Goal: Find specific page/section: Find specific page/section

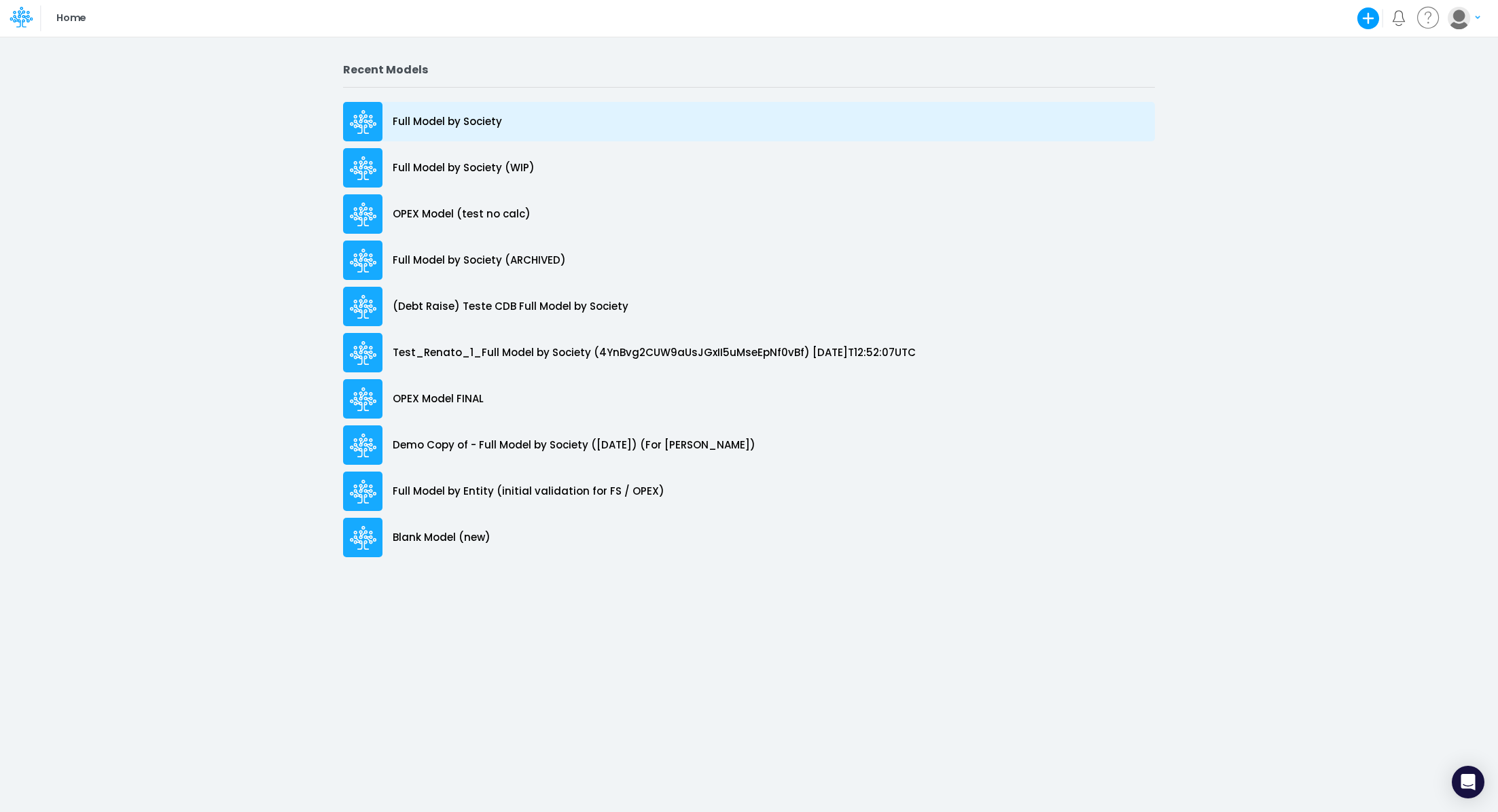
click at [428, 106] on div "Full Model by Society" at bounding box center [749, 121] width 812 height 40
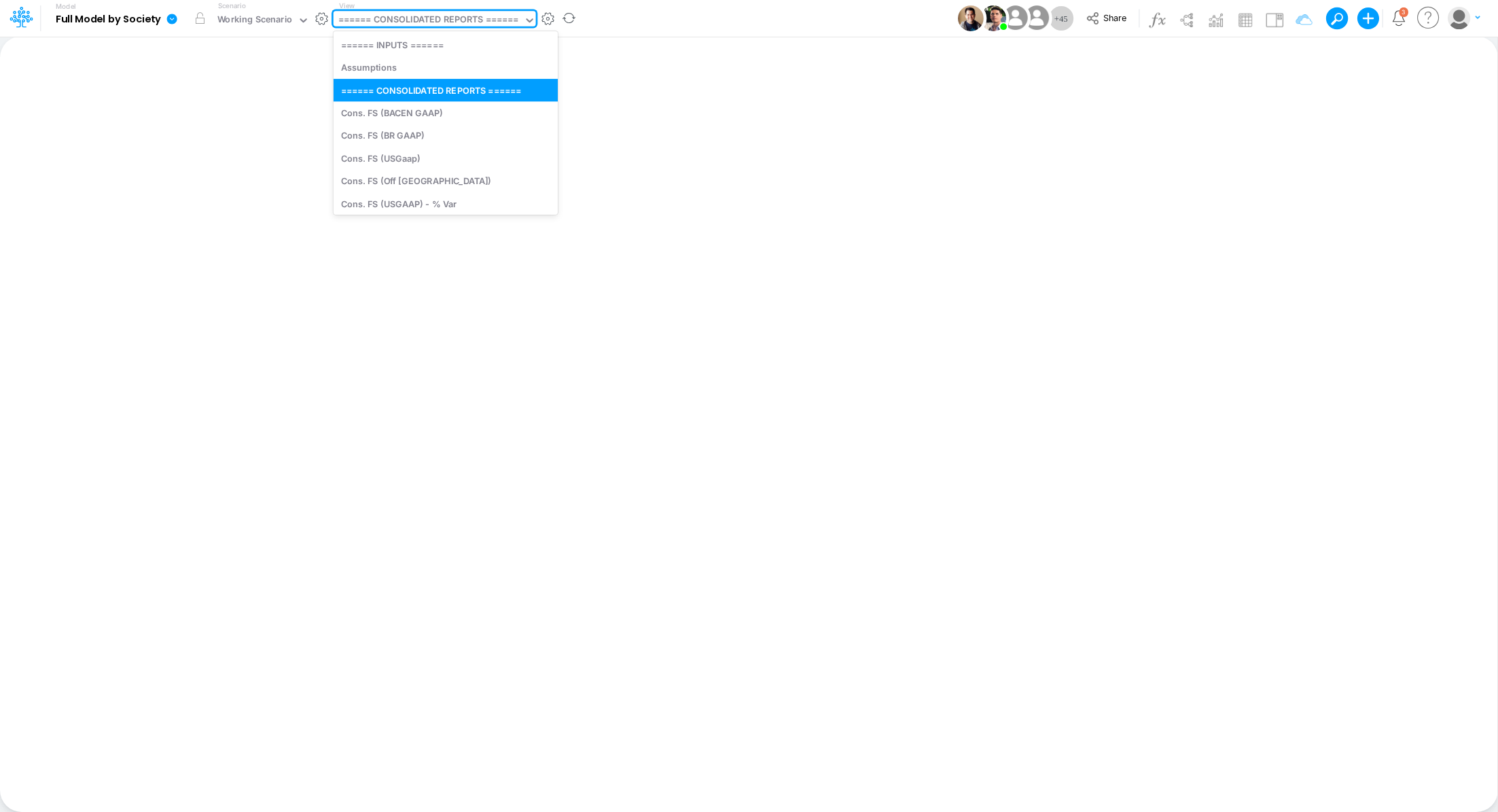
click at [445, 19] on div "====== CONSOLIDATED REPORTS ======" at bounding box center [429, 21] width 181 height 15
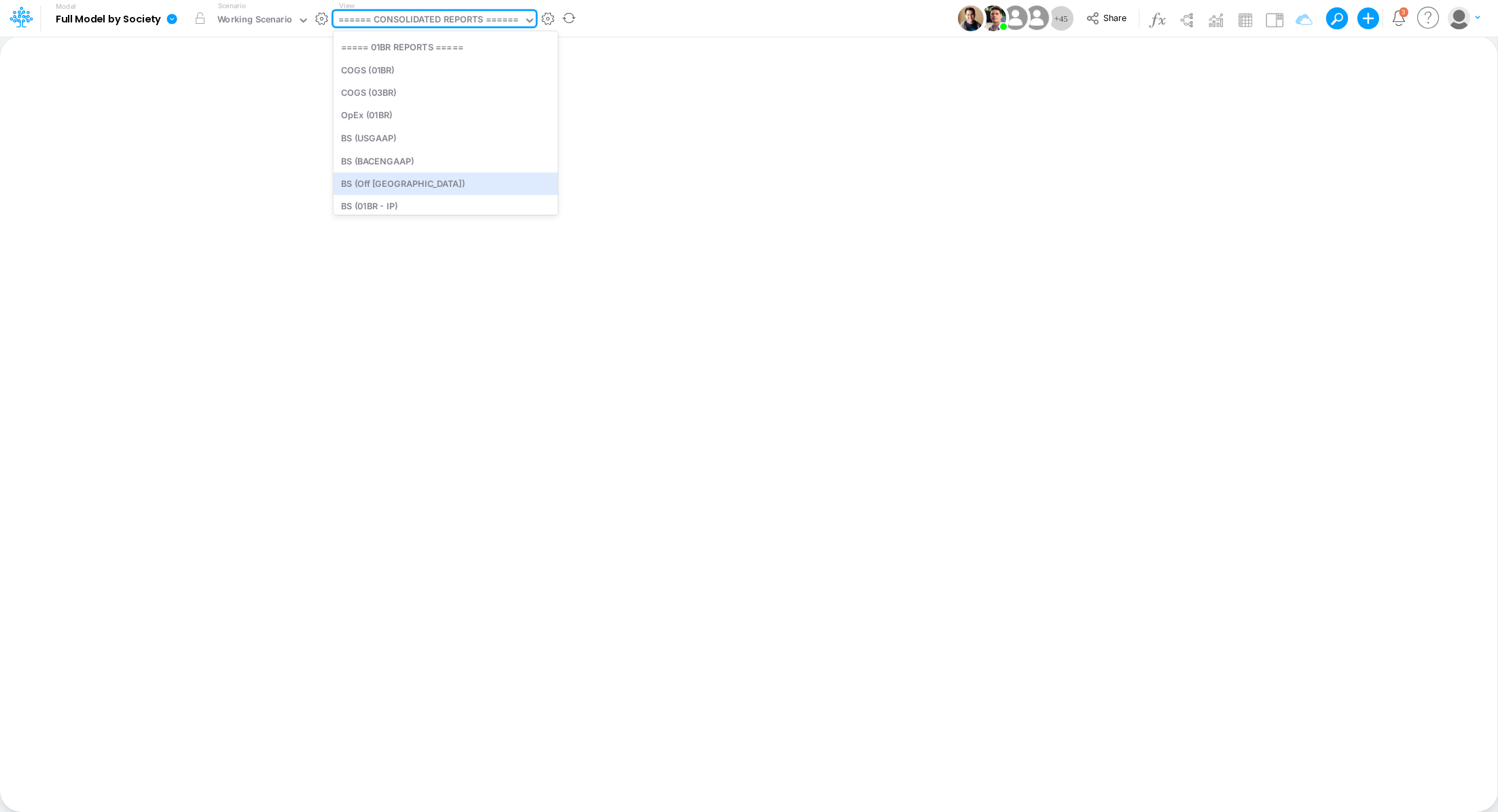
scroll to position [776, 0]
click at [410, 98] on div "COGS (03BR)" at bounding box center [445, 95] width 224 height 22
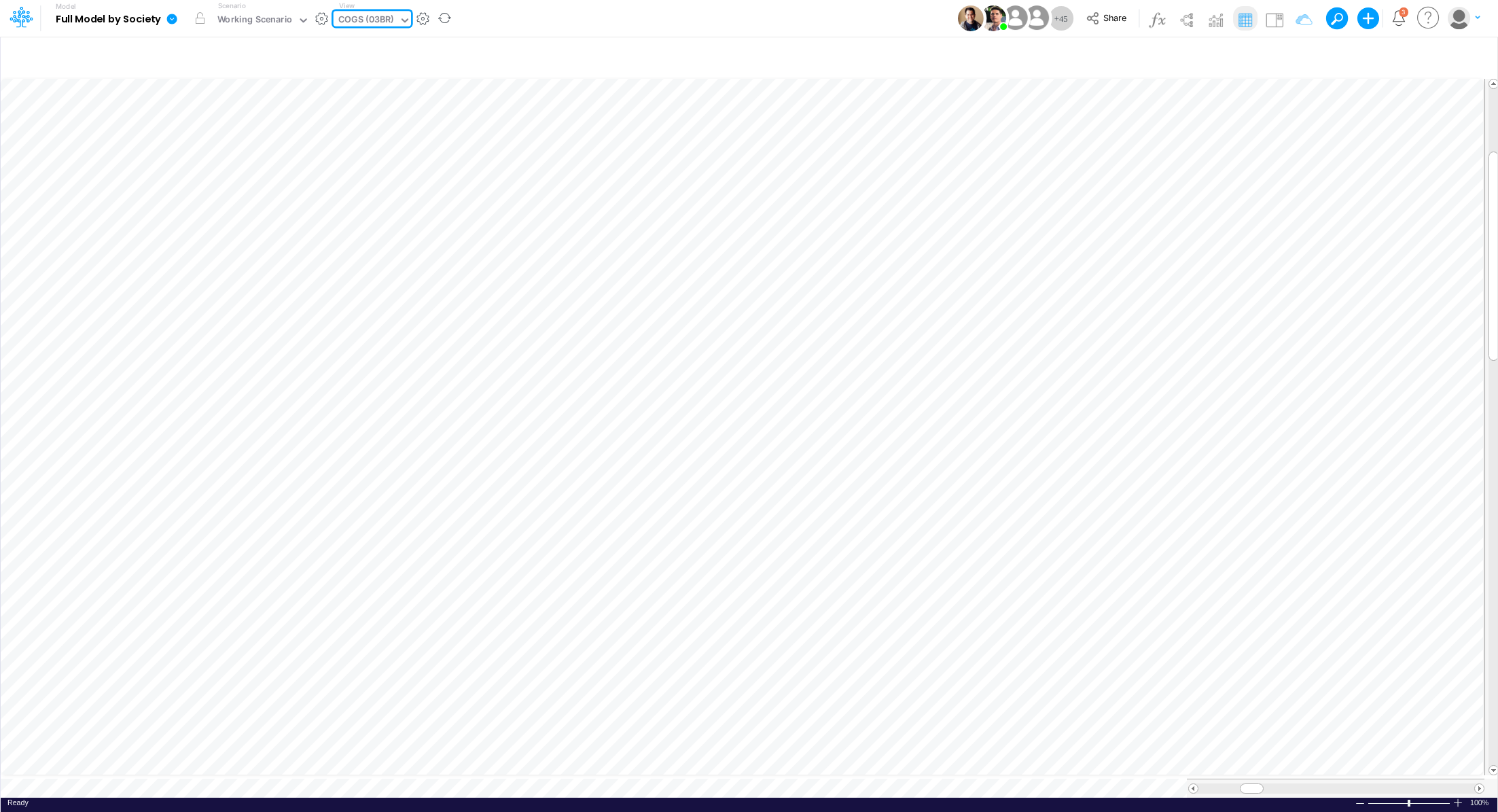
click at [383, 23] on div "COGS (03BR)" at bounding box center [366, 21] width 56 height 15
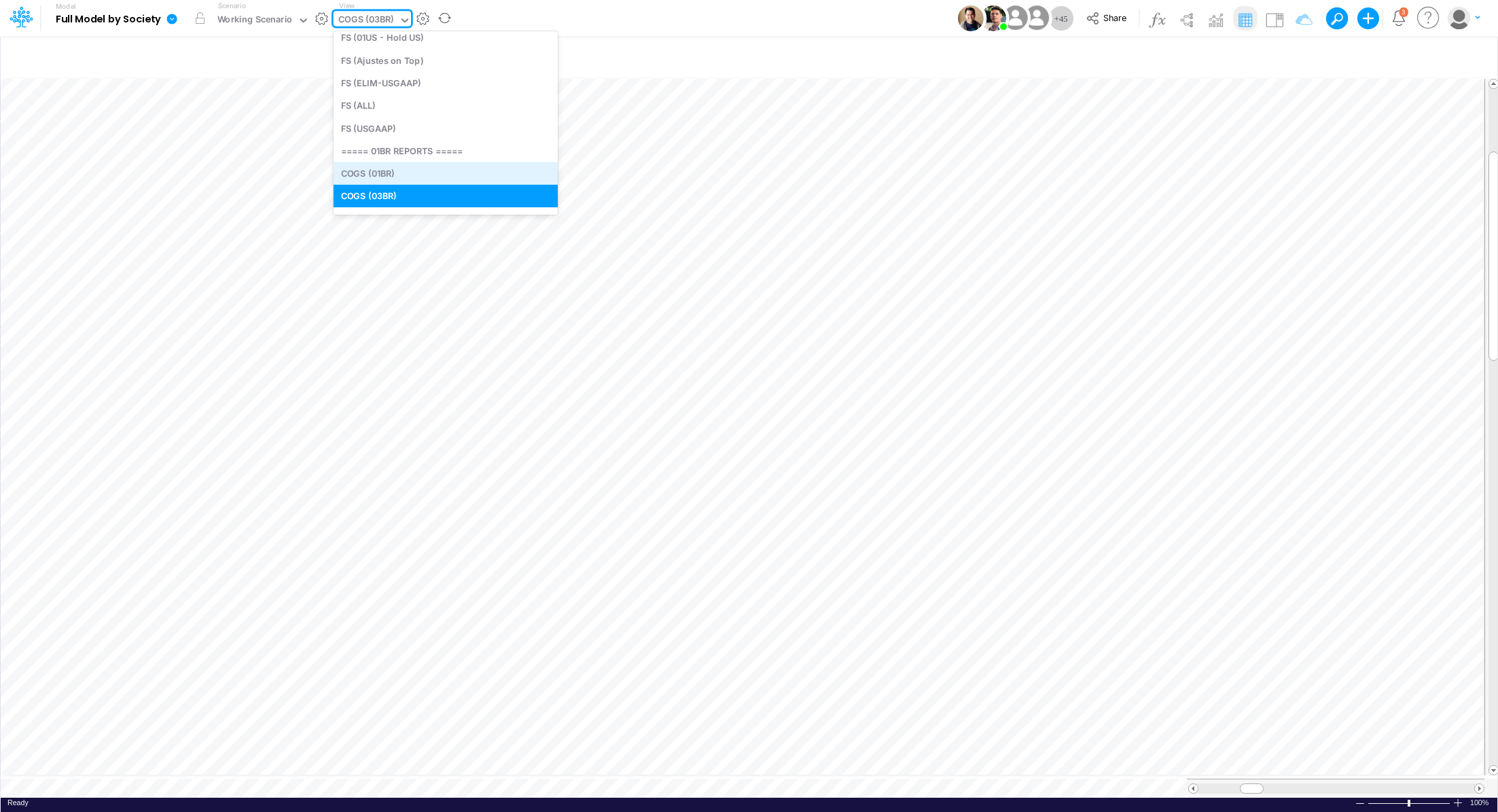
click at [405, 176] on div "COGS (01BR)" at bounding box center [445, 173] width 224 height 22
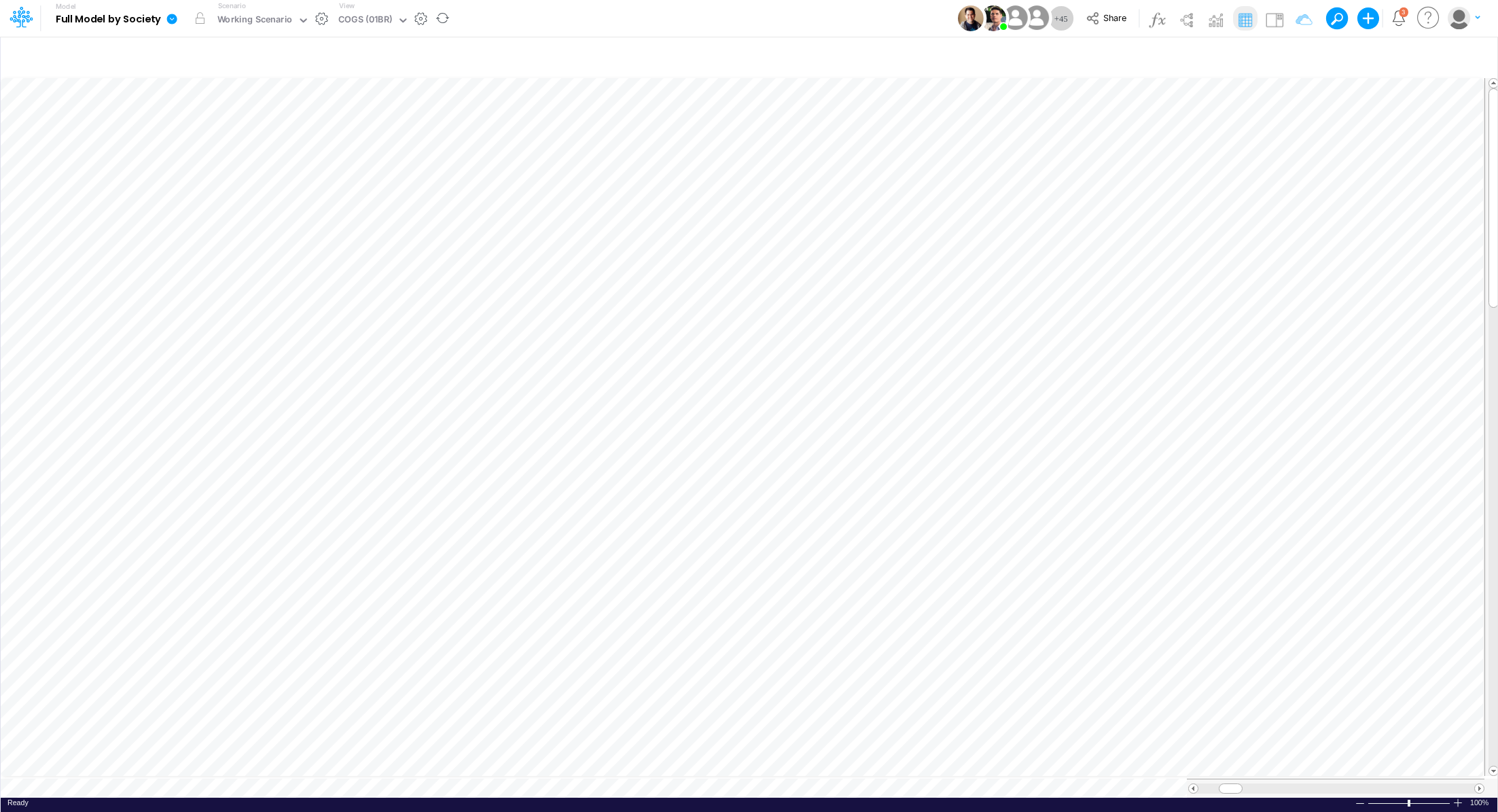
scroll to position [6, 1]
click at [948, 565] on icon "button" at bounding box center [943, 562] width 20 height 15
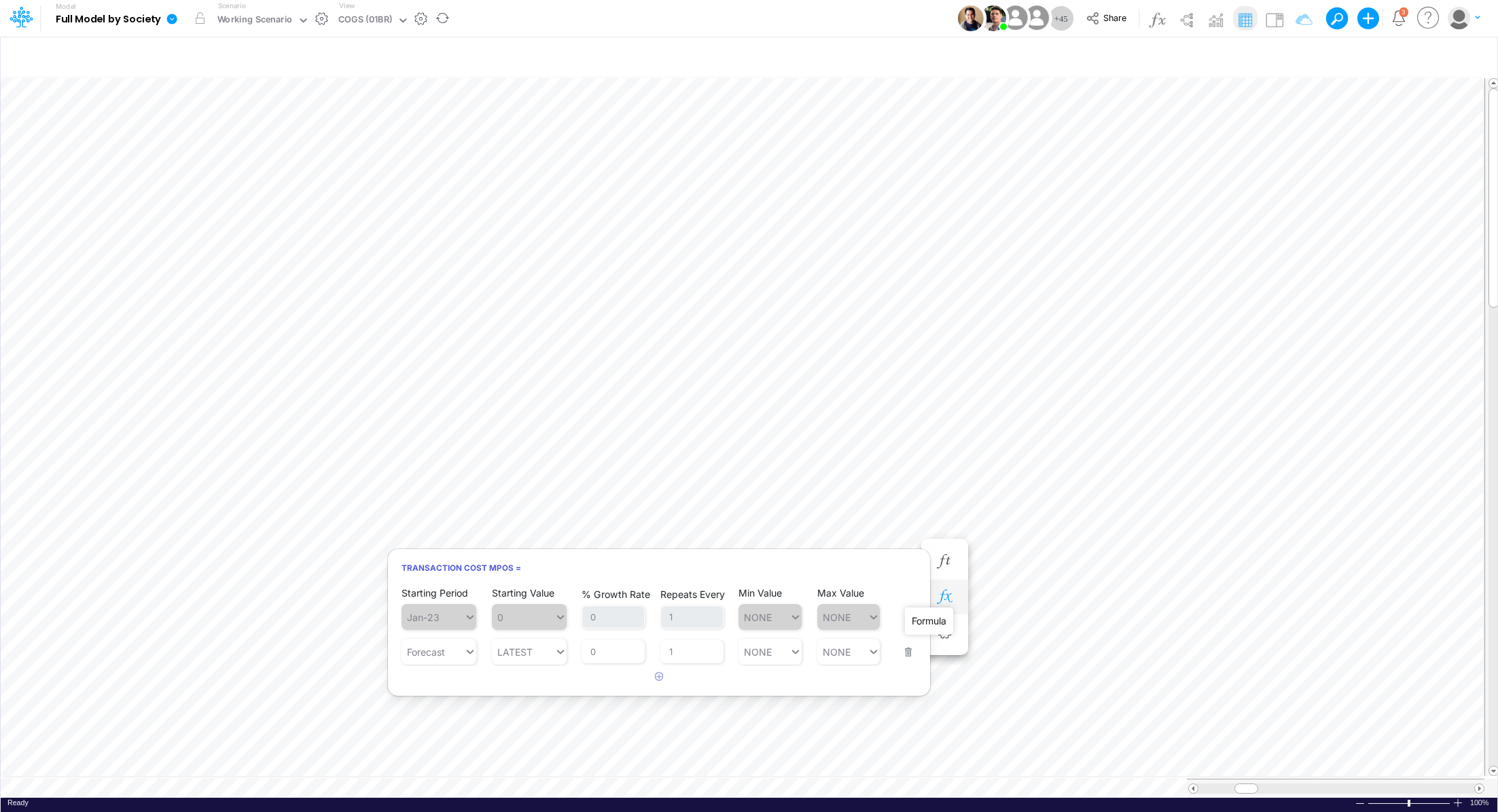
click at [953, 591] on icon "button" at bounding box center [943, 596] width 20 height 15
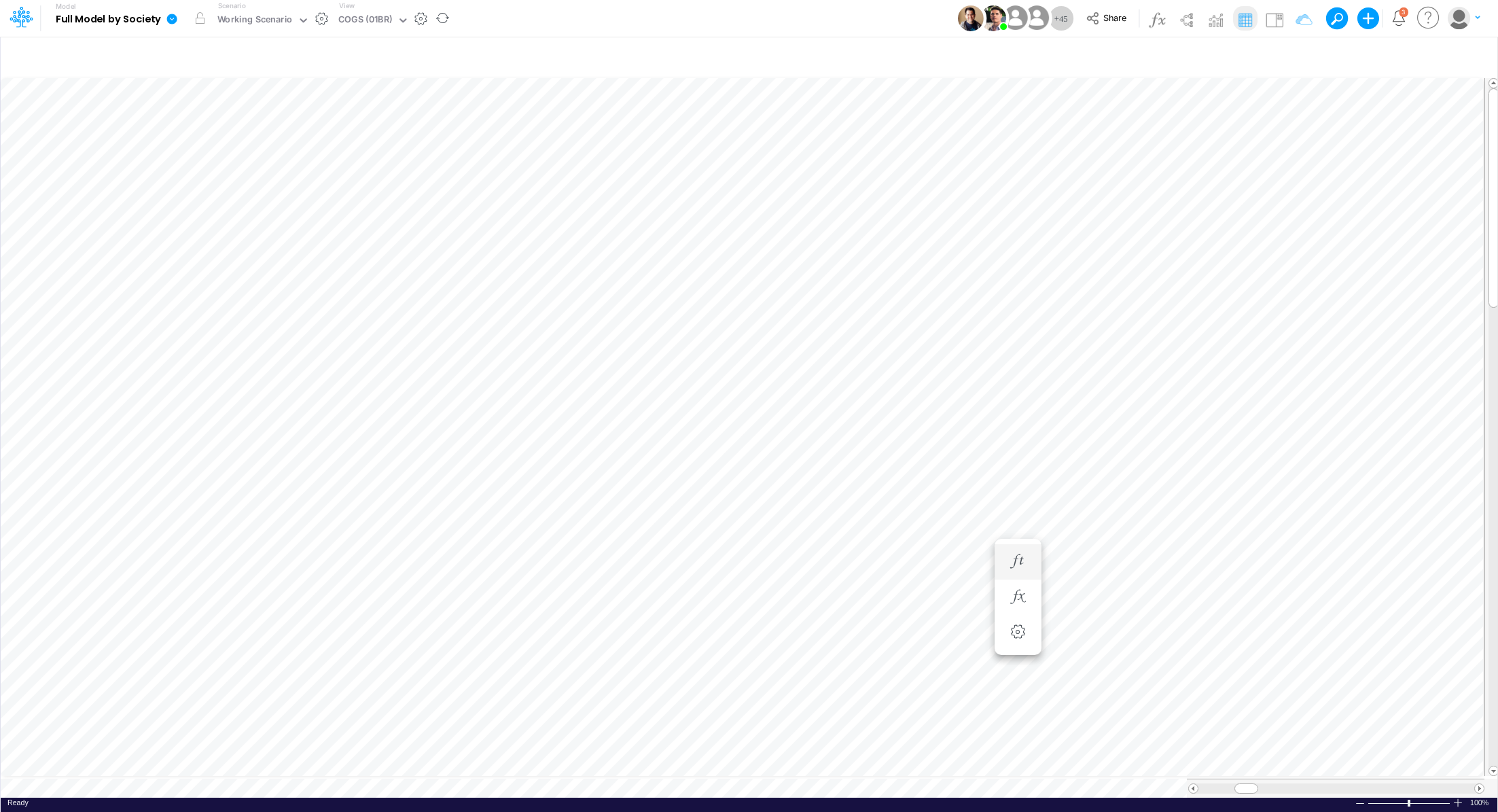
scroll to position [6, 1]
click at [950, 700] on icon "button" at bounding box center [943, 697] width 20 height 15
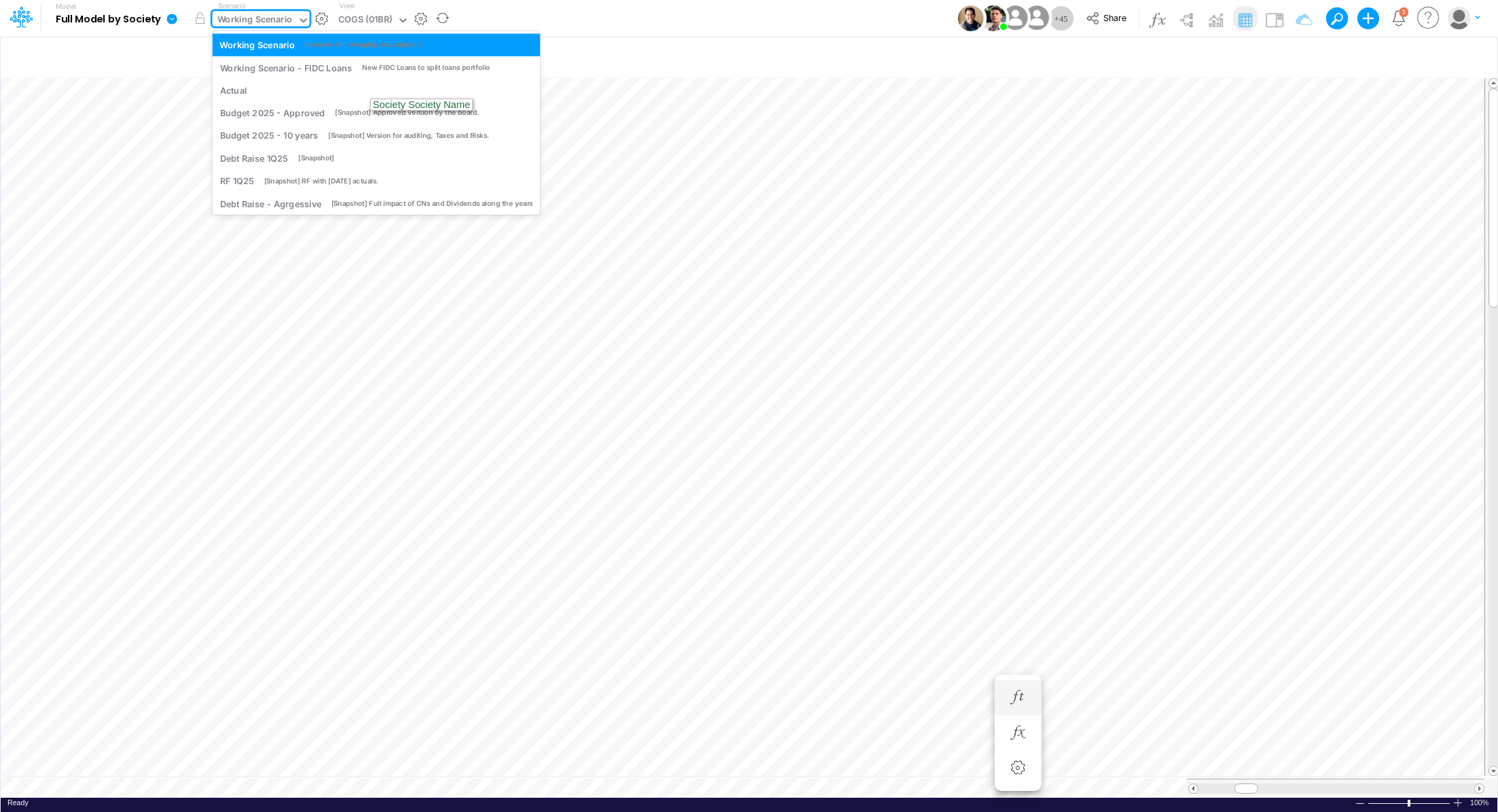
click at [279, 22] on div "Working Scenario" at bounding box center [255, 21] width 75 height 15
click at [260, 88] on div "Actual" at bounding box center [376, 90] width 313 height 13
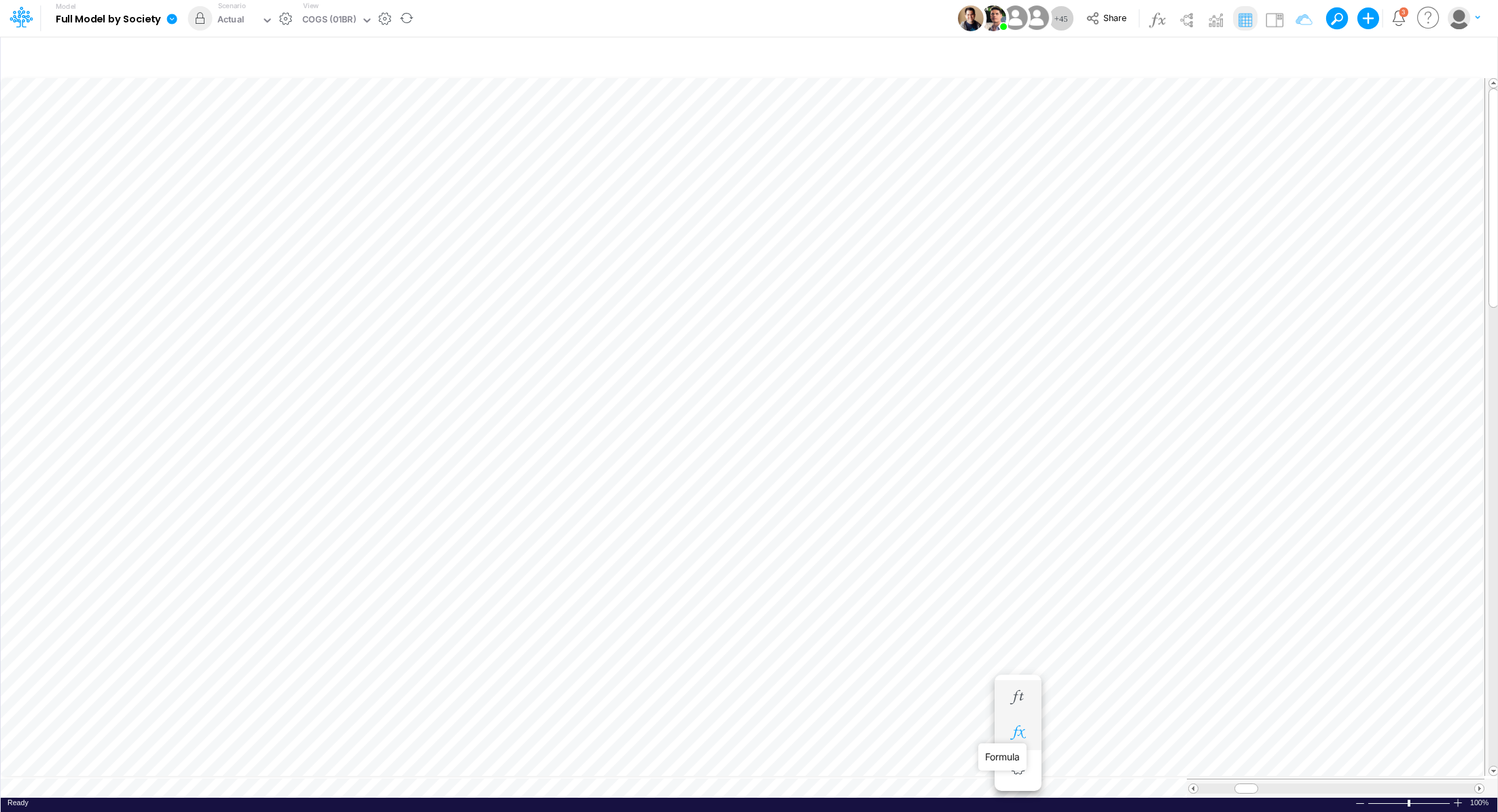
click at [1027, 736] on icon "button" at bounding box center [1017, 733] width 20 height 15
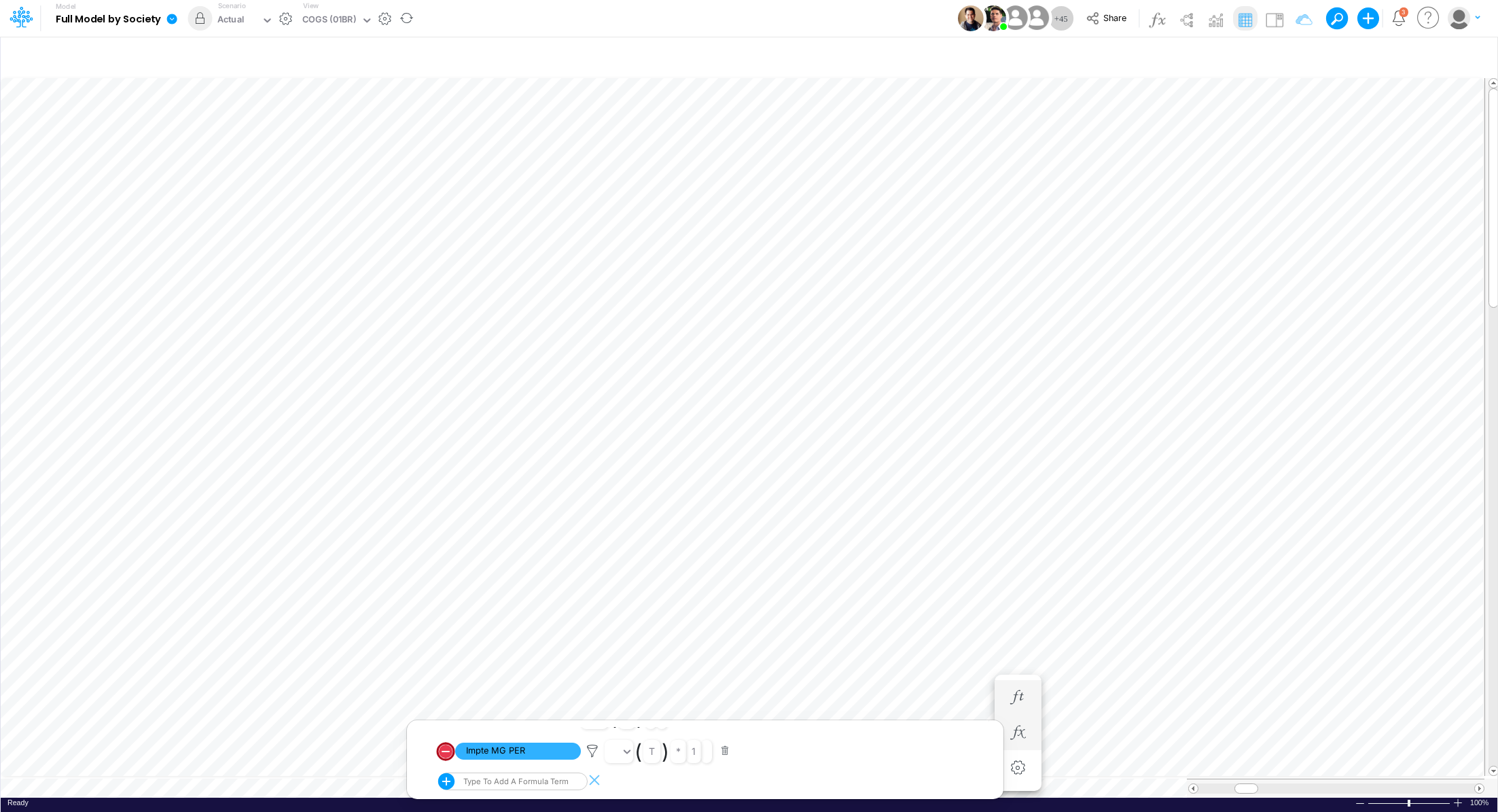
scroll to position [54, 0]
click at [1026, 702] on icon "button" at bounding box center [1017, 697] width 20 height 15
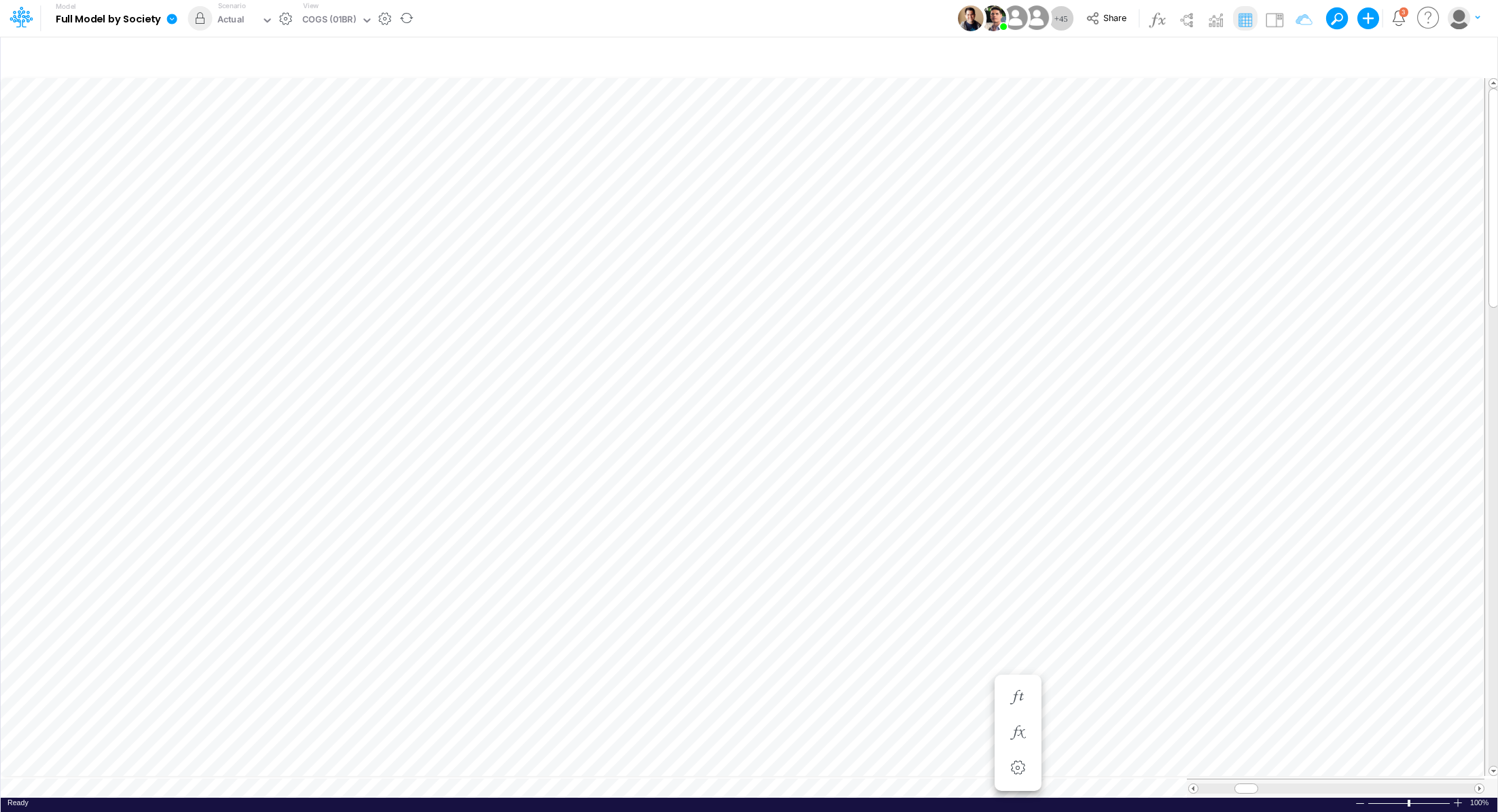
scroll to position [6, 1]
